Goal: Obtain resource: Obtain resource

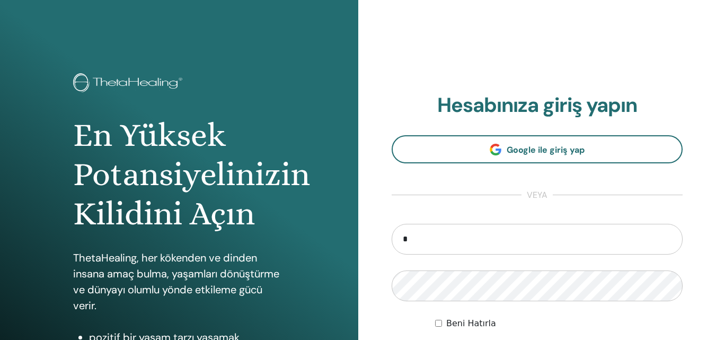
type input "**********"
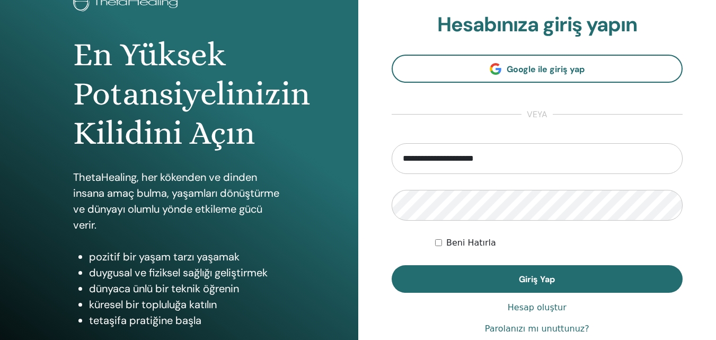
scroll to position [109, 0]
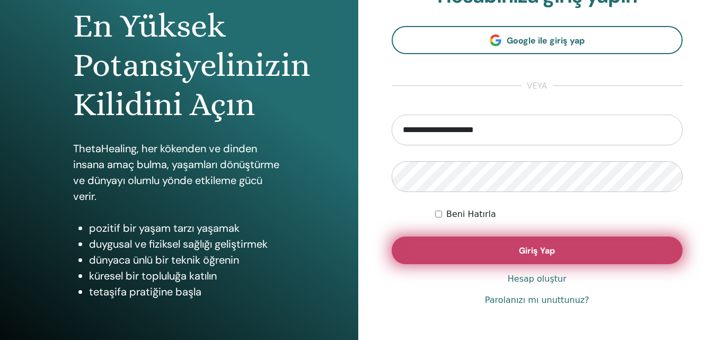
click at [645, 248] on button "Giriş Yap" at bounding box center [538, 250] width 292 height 28
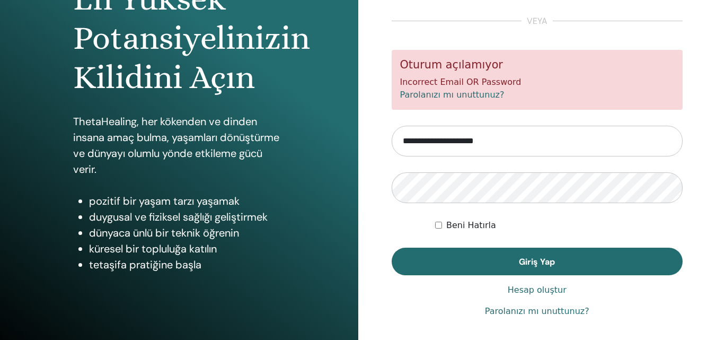
scroll to position [133, 0]
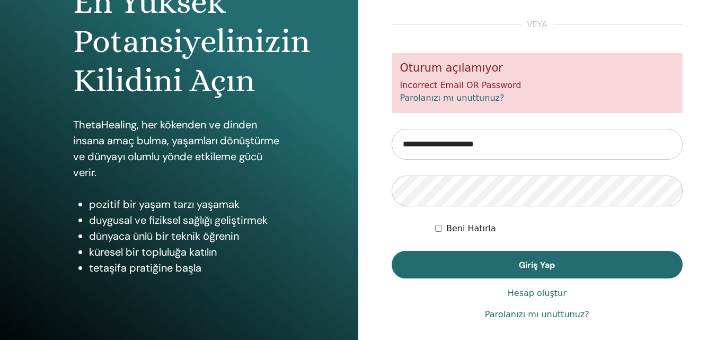
click at [525, 314] on link "Parolanızı mı unuttunuz?" at bounding box center [537, 314] width 104 height 13
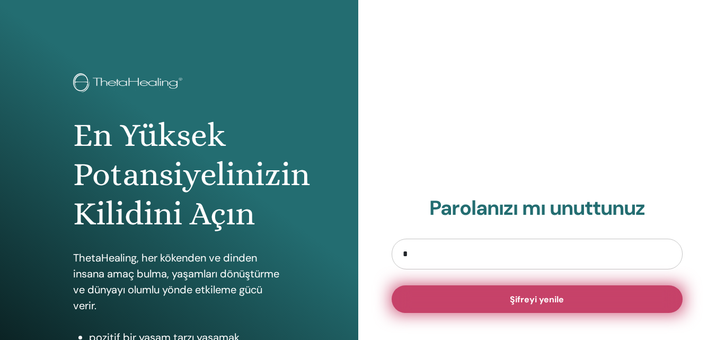
type input "**********"
click at [486, 299] on button "Şifreyi yenile" at bounding box center [538, 299] width 292 height 28
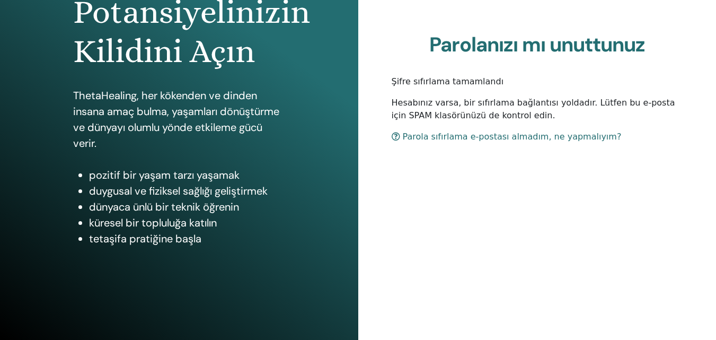
scroll to position [156, 0]
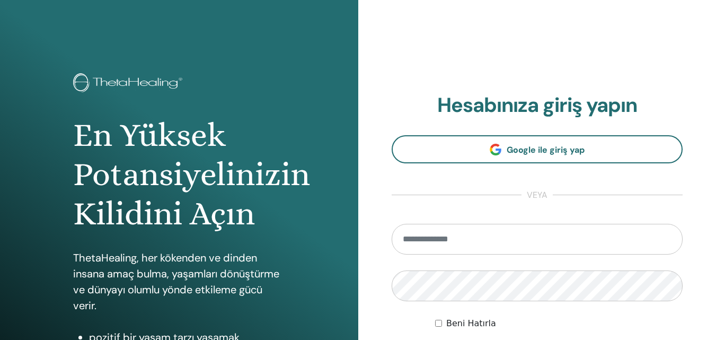
type input "**********"
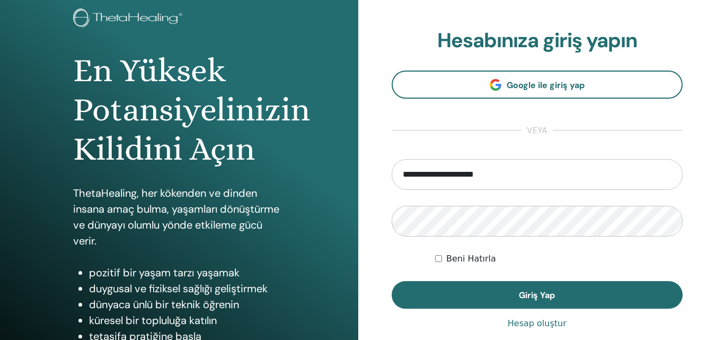
scroll to position [106, 0]
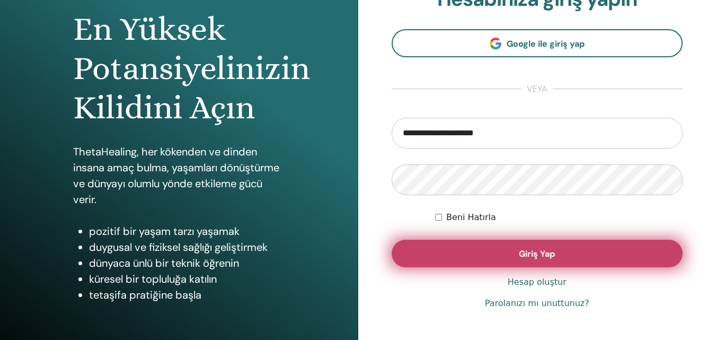
click at [571, 243] on button "Giriş Yap" at bounding box center [538, 254] width 292 height 28
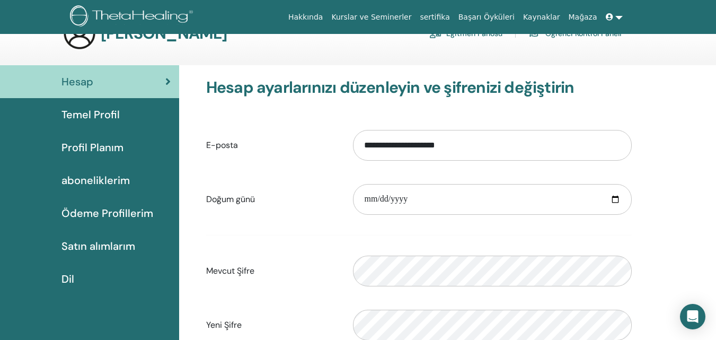
scroll to position [25, 0]
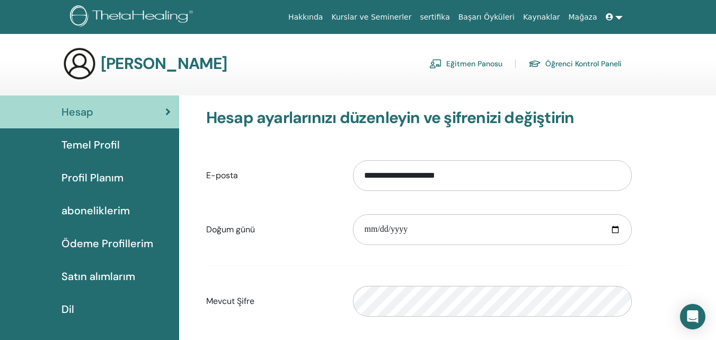
click at [454, 14] on link "sertifika" at bounding box center [435, 17] width 38 height 20
click at [434, 60] on img at bounding box center [435, 64] width 13 height 10
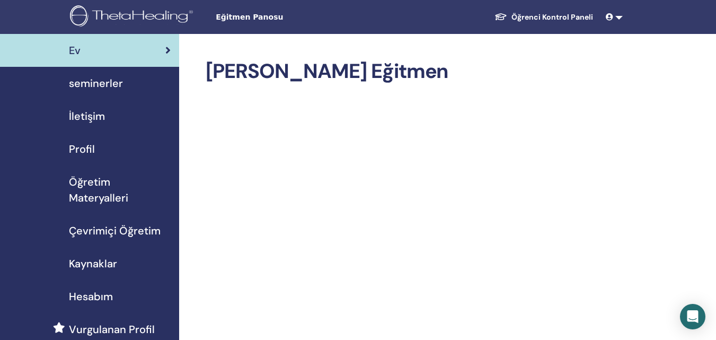
click at [94, 181] on span "Öğretim Materyalleri" at bounding box center [120, 190] width 102 height 32
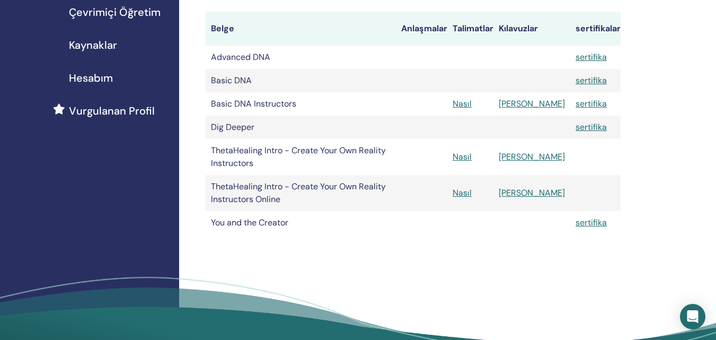
scroll to position [208, 0]
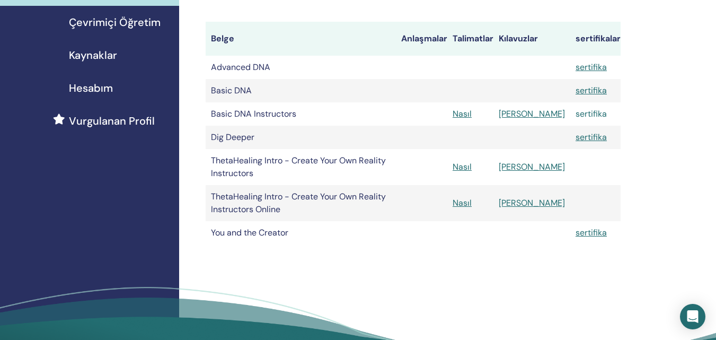
click at [578, 114] on link "sertifika" at bounding box center [591, 113] width 31 height 11
